Goal: Task Accomplishment & Management: Complete application form

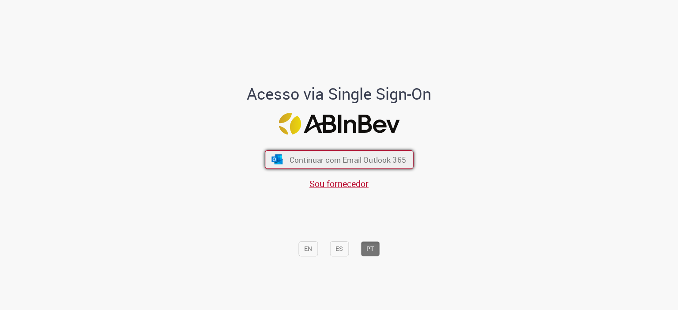
click at [398, 159] on span "Continuar com Email Outlook 365" at bounding box center [347, 160] width 117 height 10
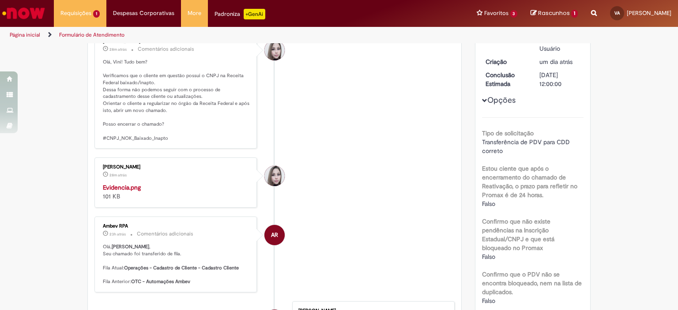
scroll to position [177, 0]
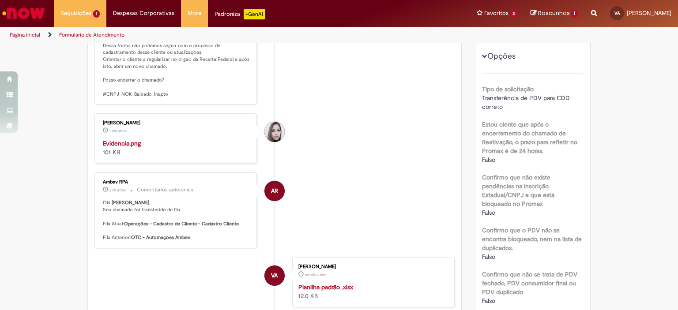
click at [167, 139] on img "Histórico de tíquete" at bounding box center [176, 139] width 147 height 0
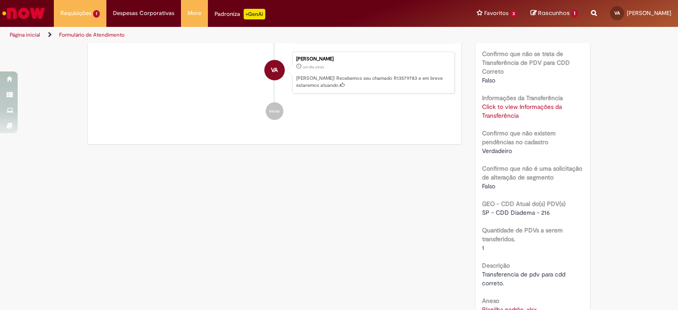
scroll to position [574, 0]
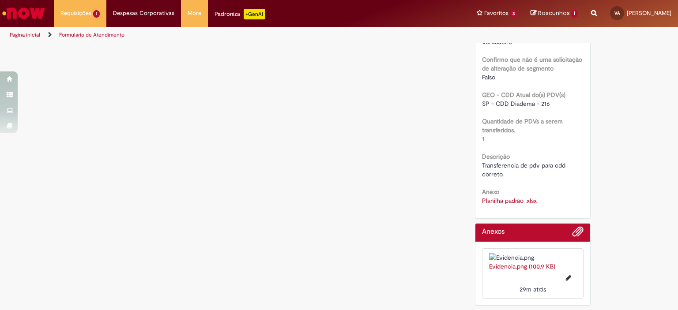
click at [505, 197] on link "Planilha padrão .xlsx" at bounding box center [509, 201] width 55 height 8
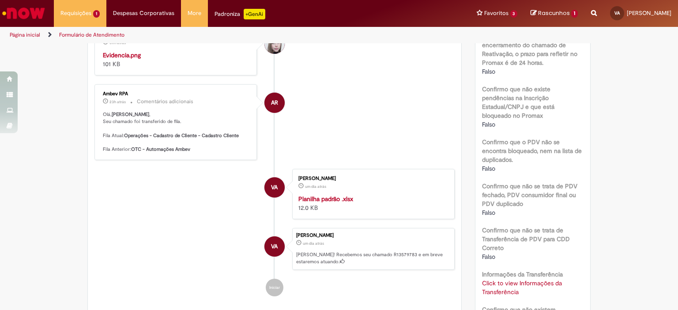
scroll to position [309, 0]
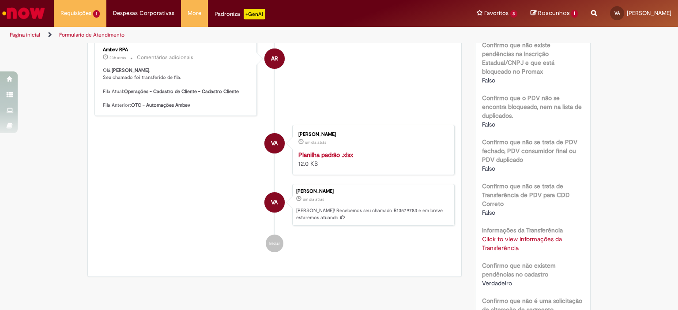
click at [548, 235] on link "Click to view Informações da Transferência" at bounding box center [522, 243] width 80 height 17
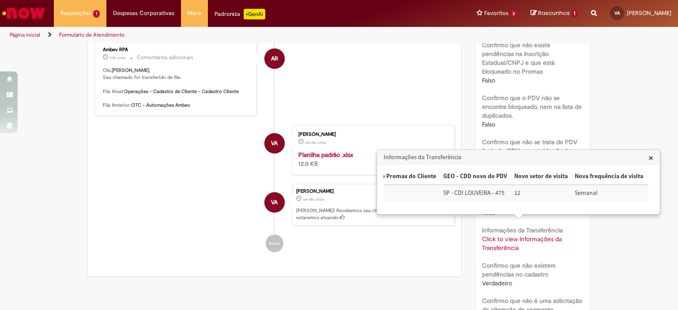
scroll to position [0, 0]
click at [304, 116] on li "AR Ambev RPA 23h atrás 23 horas atrás Comentários adicionais Olá, Vinícius , Se…" at bounding box center [275, 78] width 360 height 76
click at [655, 158] on h3 "Informações da Transferência" at bounding box center [519, 158] width 282 height 14
click at [650, 159] on span "×" at bounding box center [651, 158] width 5 height 12
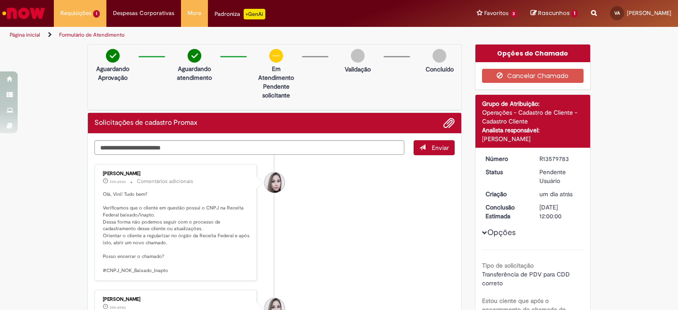
click at [322, 144] on textarea "Digite sua mensagem aqui..." at bounding box center [250, 147] width 310 height 15
type textarea "**********"
click at [323, 226] on li "[PERSON_NAME] 33m atrás 33 minutos atrás Comentários adicionais Olá, Vini! Tudo…" at bounding box center [275, 222] width 360 height 117
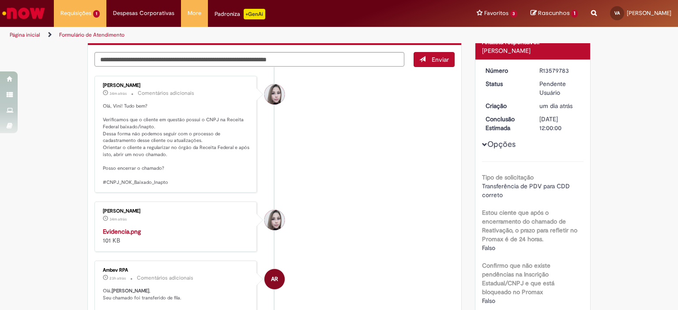
scroll to position [177, 0]
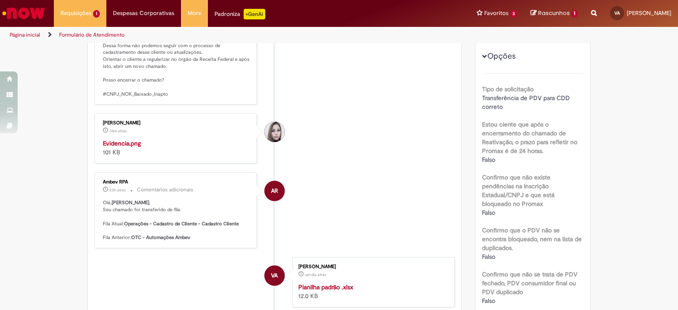
click at [21, 174] on div "**********" at bounding box center [339, 275] width 678 height 817
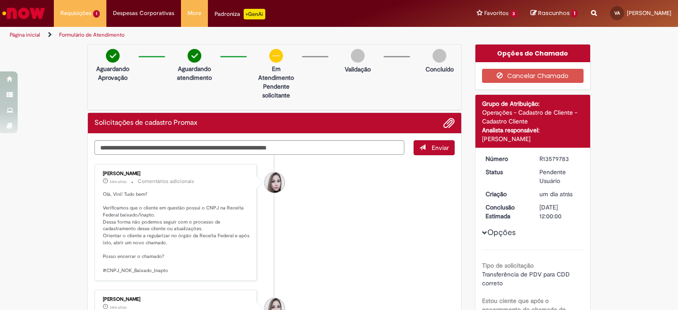
click at [375, 144] on textarea "**********" at bounding box center [250, 147] width 310 height 15
click at [678, 35] on div "Página inicial Formulário de Atendimento" at bounding box center [339, 35] width 678 height 16
